Goal: Task Accomplishment & Management: Use online tool/utility

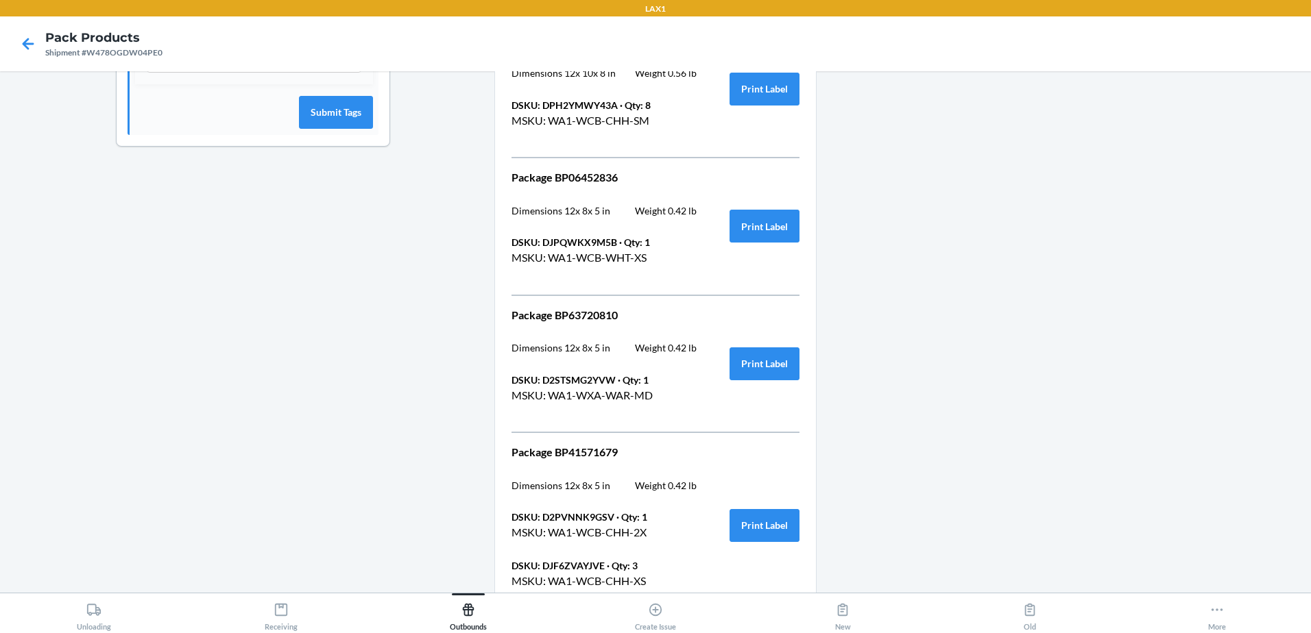
scroll to position [749, 0]
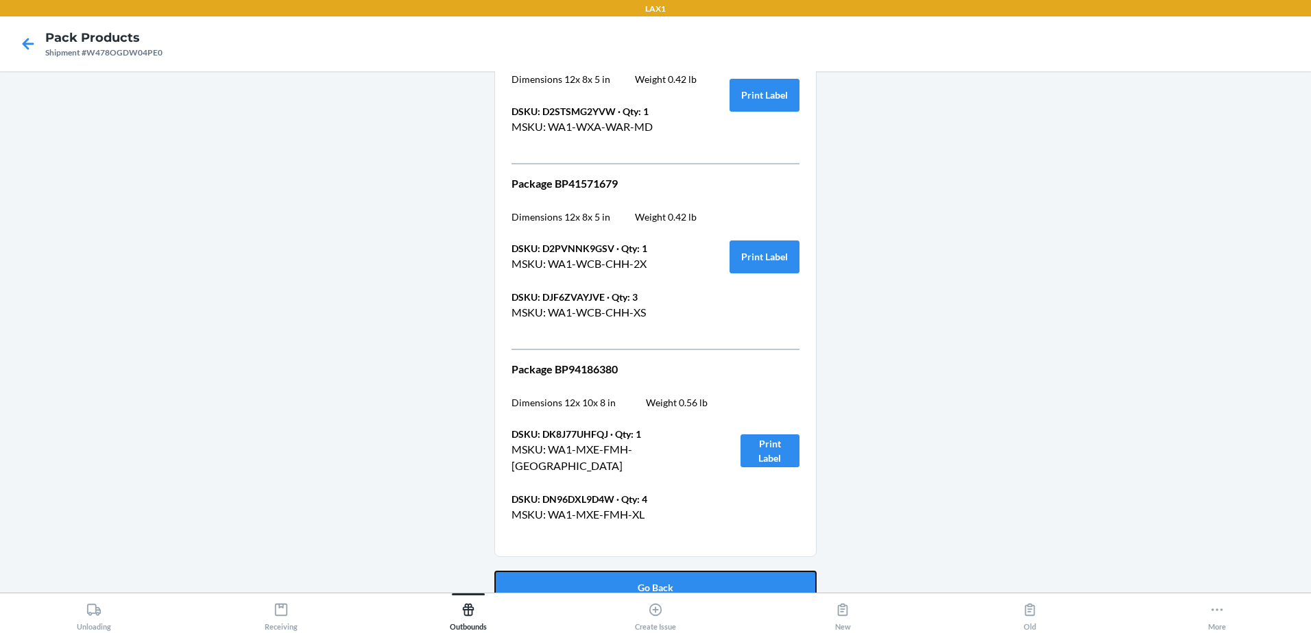
click at [625, 576] on button "Go Back" at bounding box center [655, 587] width 322 height 33
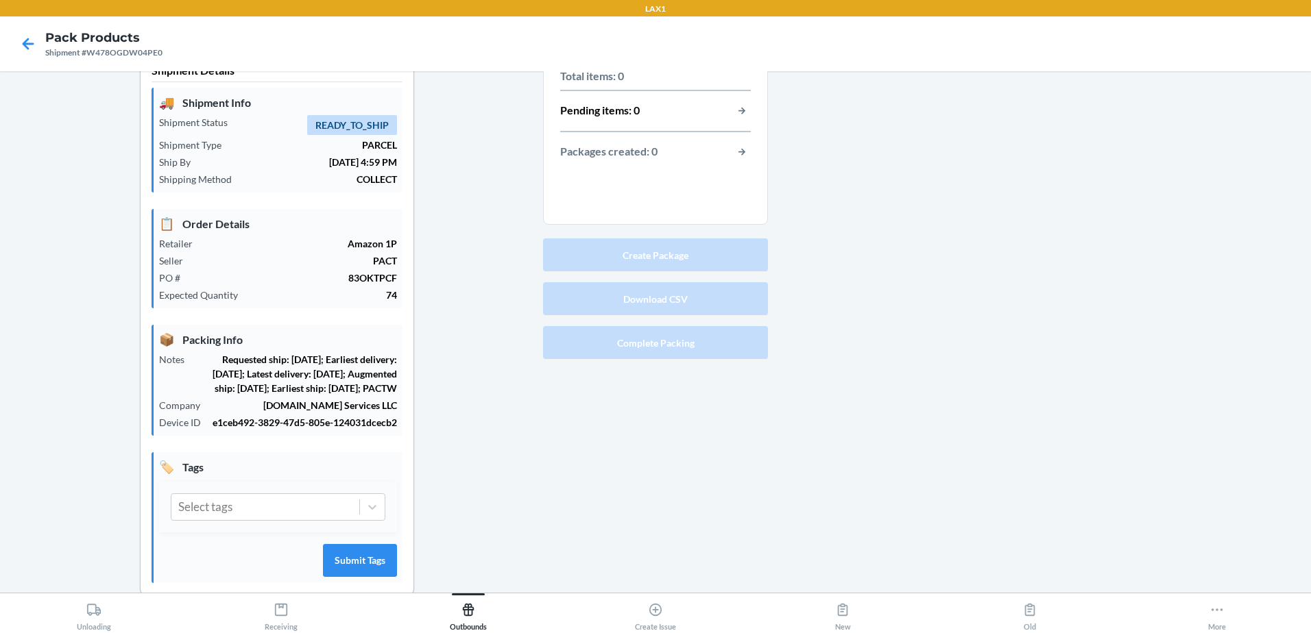
scroll to position [0, 0]
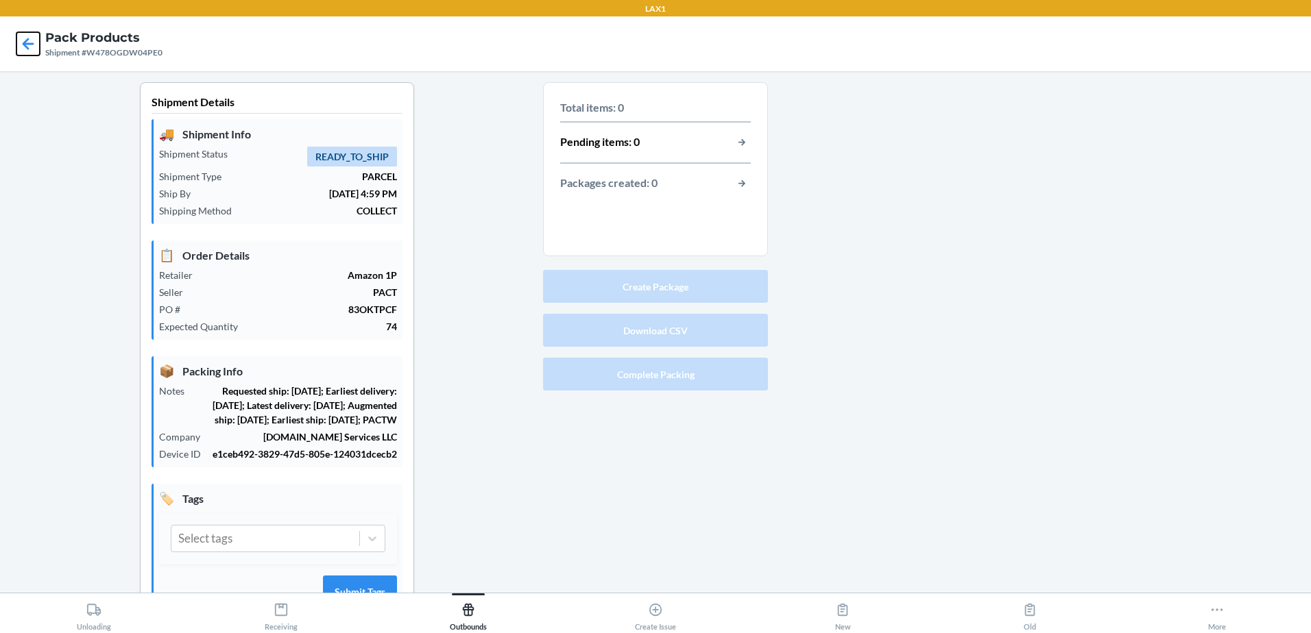
click at [32, 47] on icon at bounding box center [27, 43] width 23 height 23
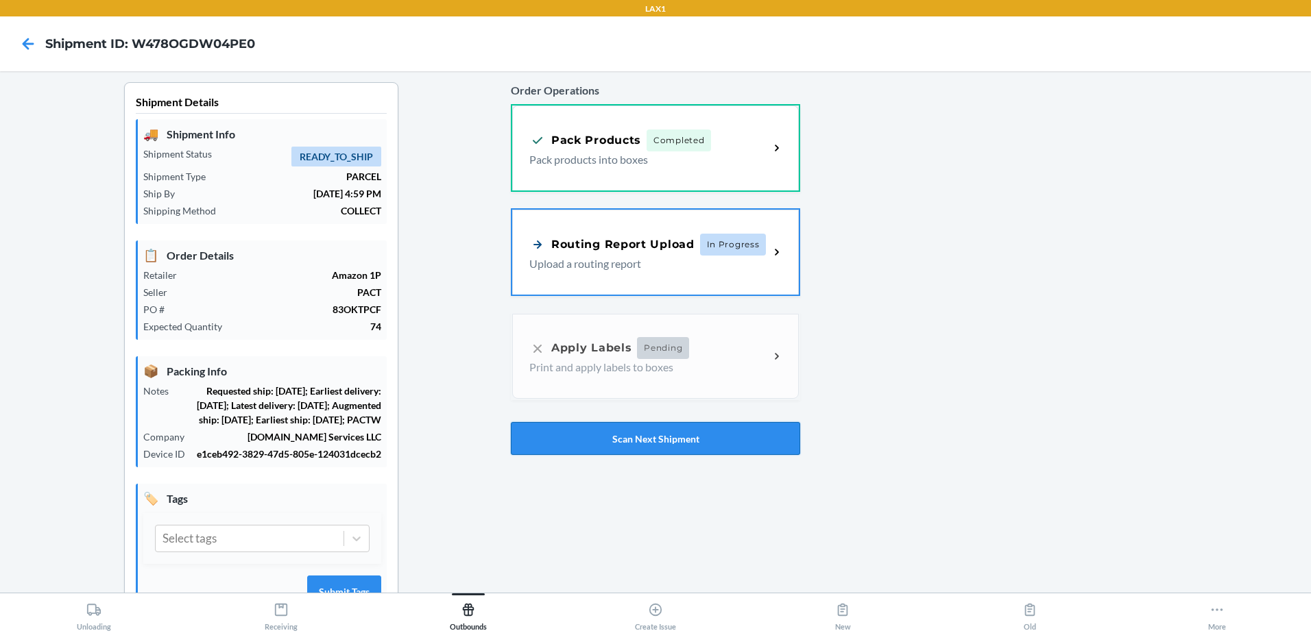
click at [586, 428] on button "Scan Next Shipment" at bounding box center [655, 438] width 289 height 33
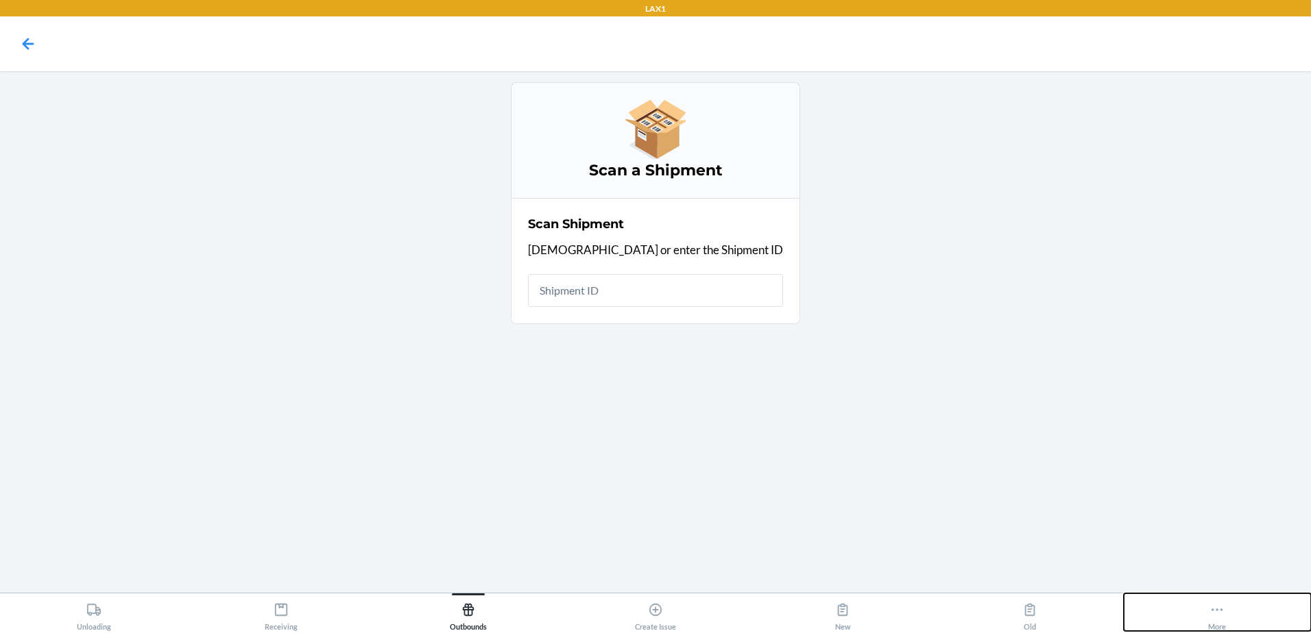
click at [1237, 611] on button "More" at bounding box center [1216, 613] width 187 height 38
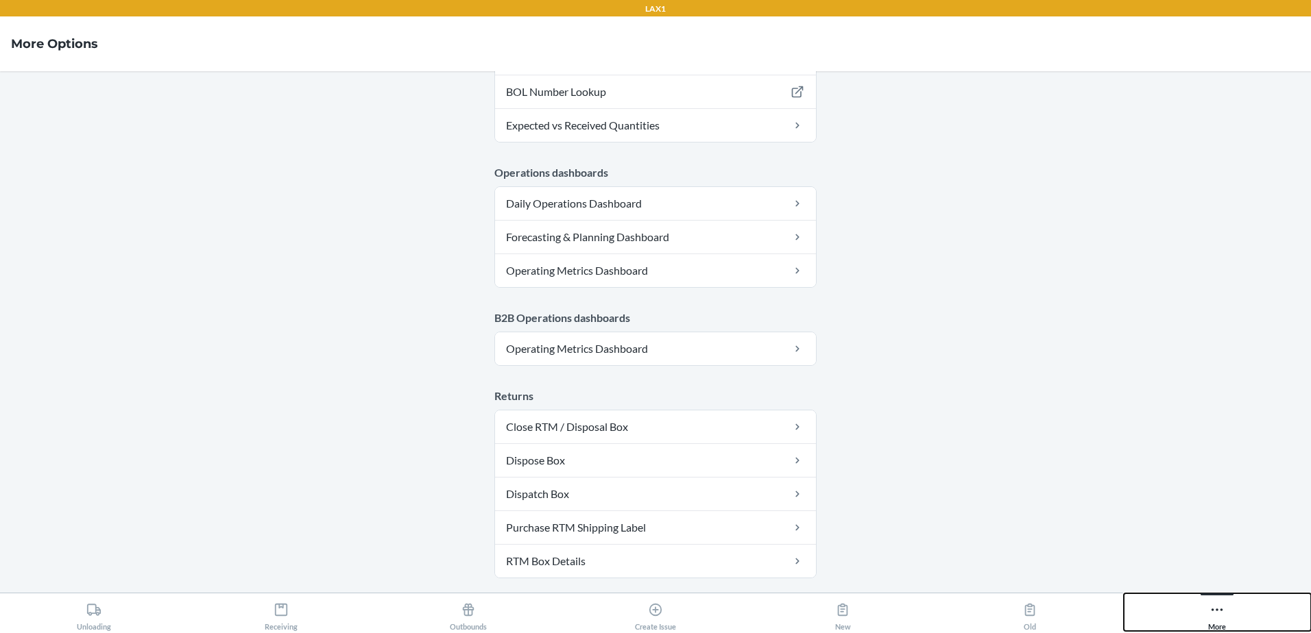
scroll to position [718, 0]
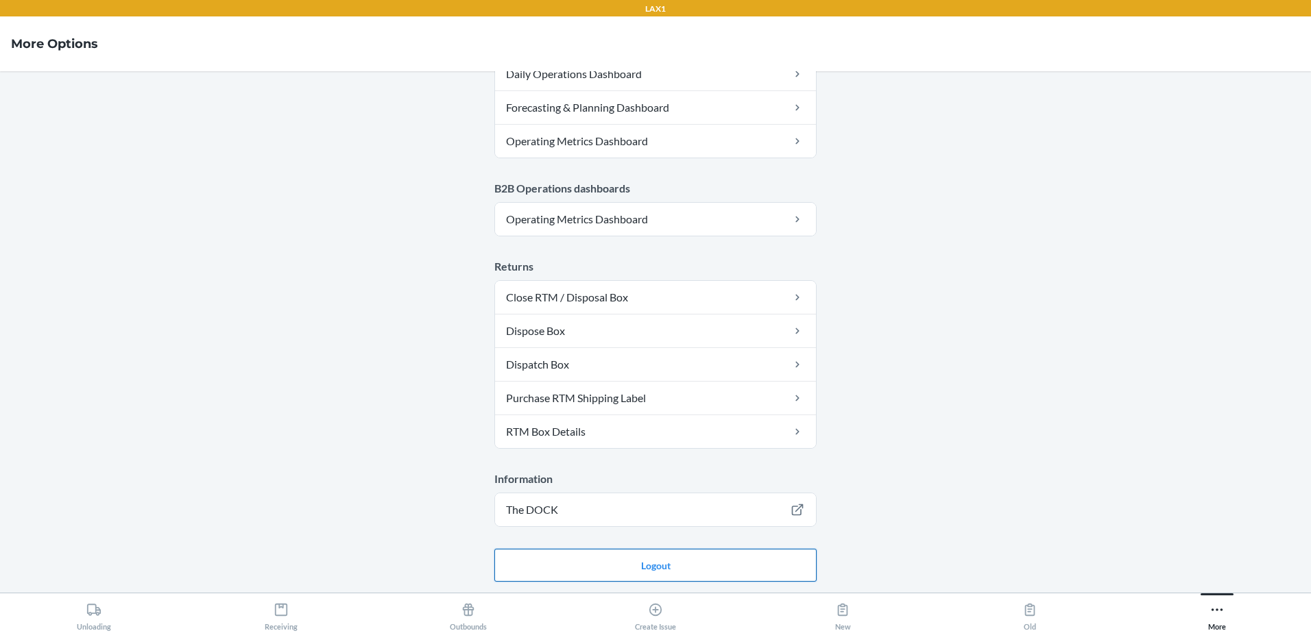
click at [621, 560] on button "Logout" at bounding box center [655, 565] width 322 height 33
